Goal: Information Seeking & Learning: Learn about a topic

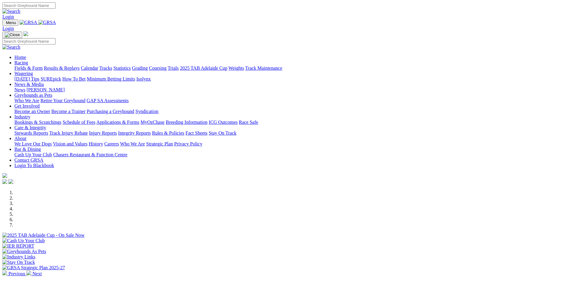
scroll to position [180, 0]
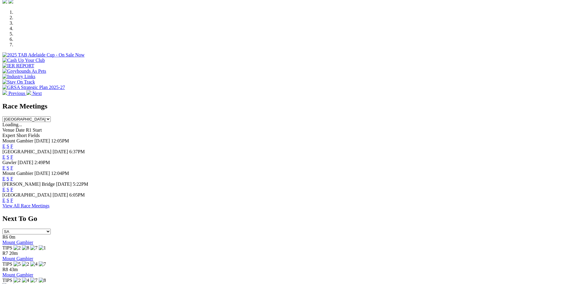
click at [13, 187] on link "F" at bounding box center [12, 189] width 3 height 5
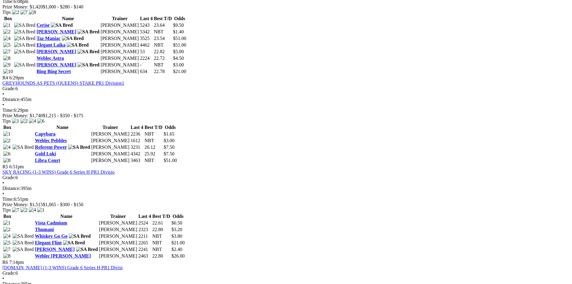
scroll to position [541, 0]
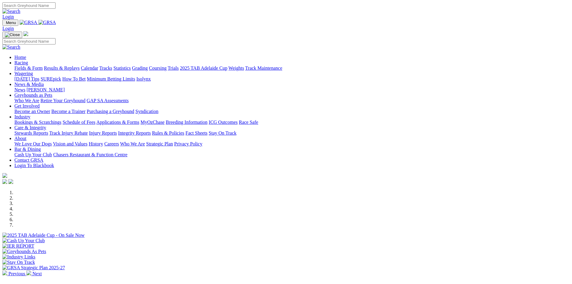
scroll to position [180, 0]
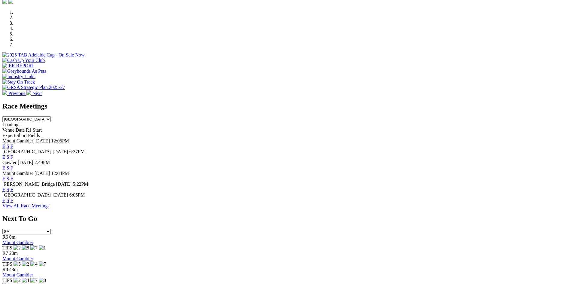
click at [13, 187] on link "F" at bounding box center [12, 189] width 3 height 5
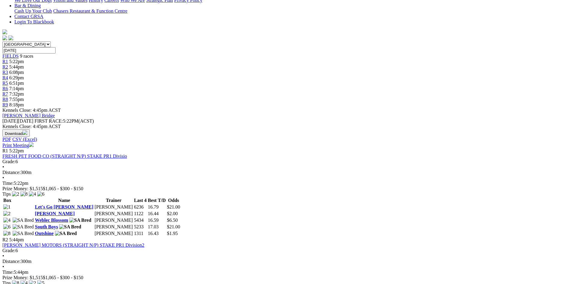
scroll to position [30, 0]
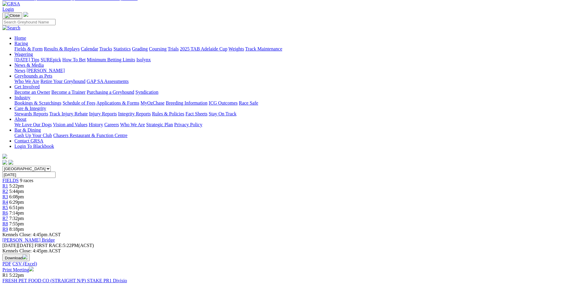
click at [80, 46] on link "Results & Replays" at bounding box center [62, 48] width 36 height 5
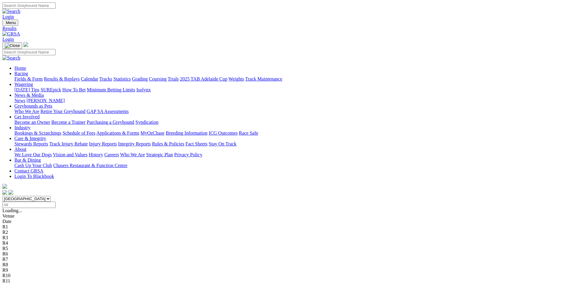
click at [43, 76] on link "Fields & Form" at bounding box center [28, 78] width 28 height 5
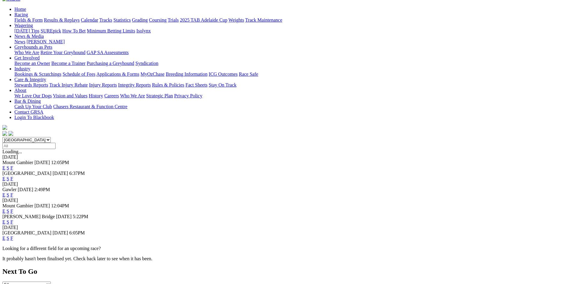
scroll to position [60, 0]
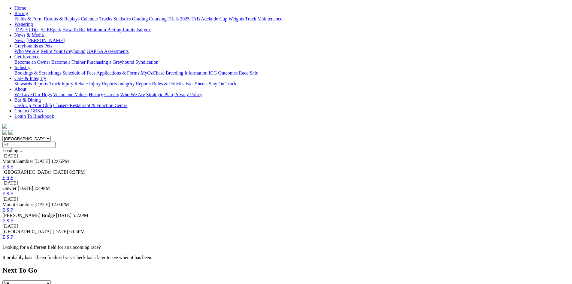
click at [13, 234] on link "F" at bounding box center [12, 236] width 3 height 5
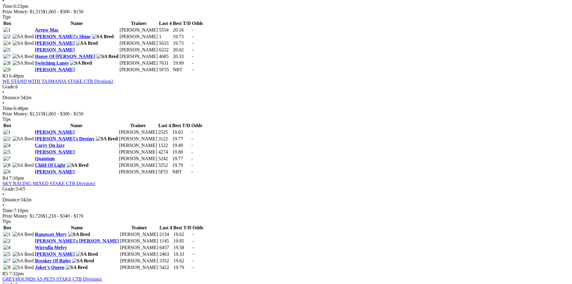
scroll to position [481, 0]
